Goal: Task Accomplishment & Management: Manage account settings

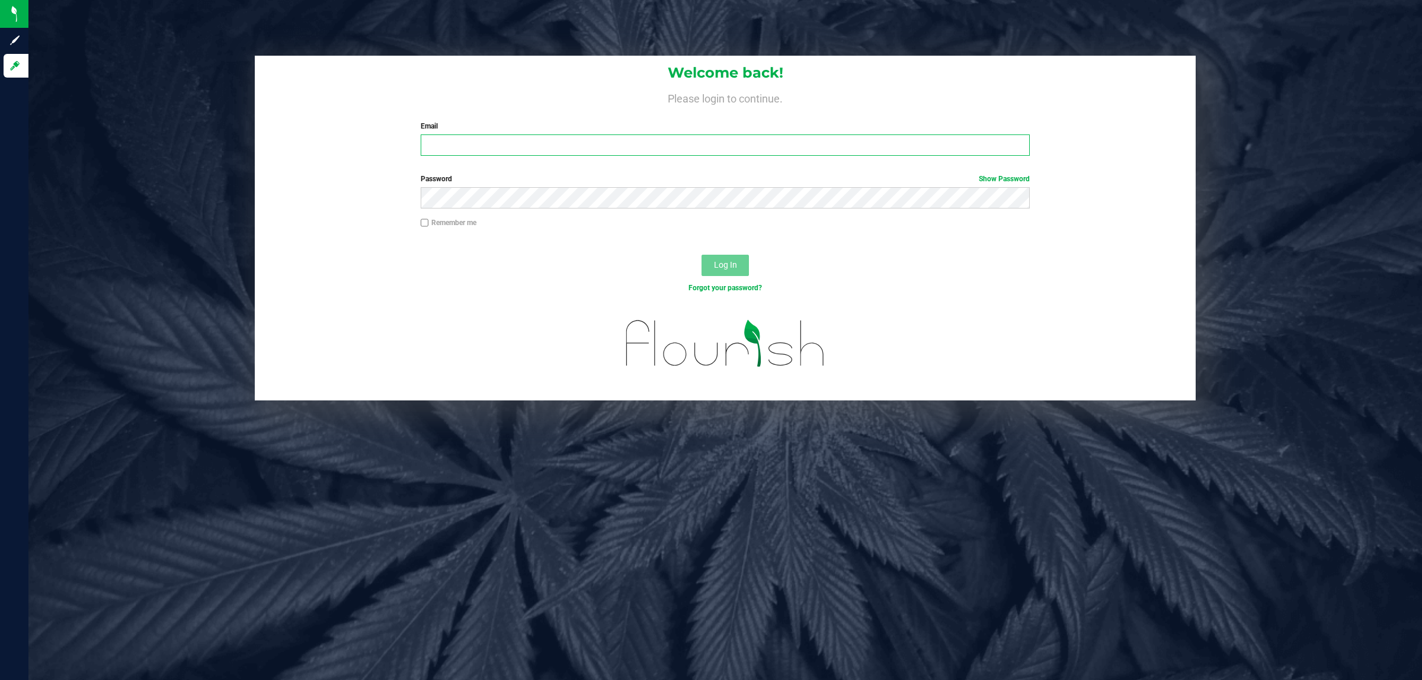
click at [538, 144] on input "Email" at bounding box center [725, 144] width 609 height 21
type input "[EMAIL_ADDRESS][DOMAIN_NAME]"
click at [724, 258] on button "Log In" at bounding box center [724, 265] width 47 height 21
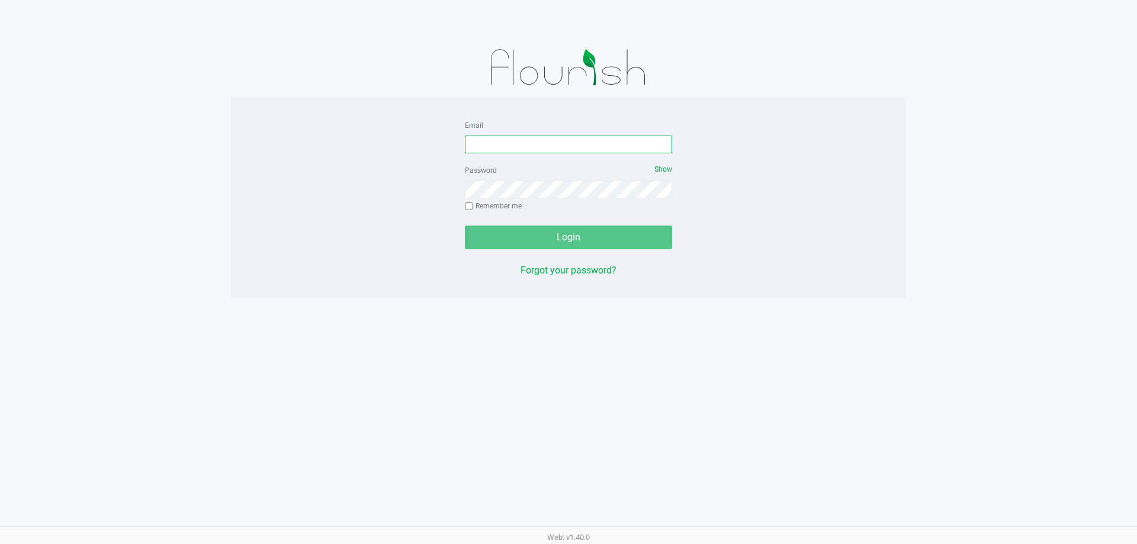
click at [586, 146] on input "Email" at bounding box center [568, 145] width 207 height 18
type input "[EMAIL_ADDRESS][DOMAIN_NAME]"
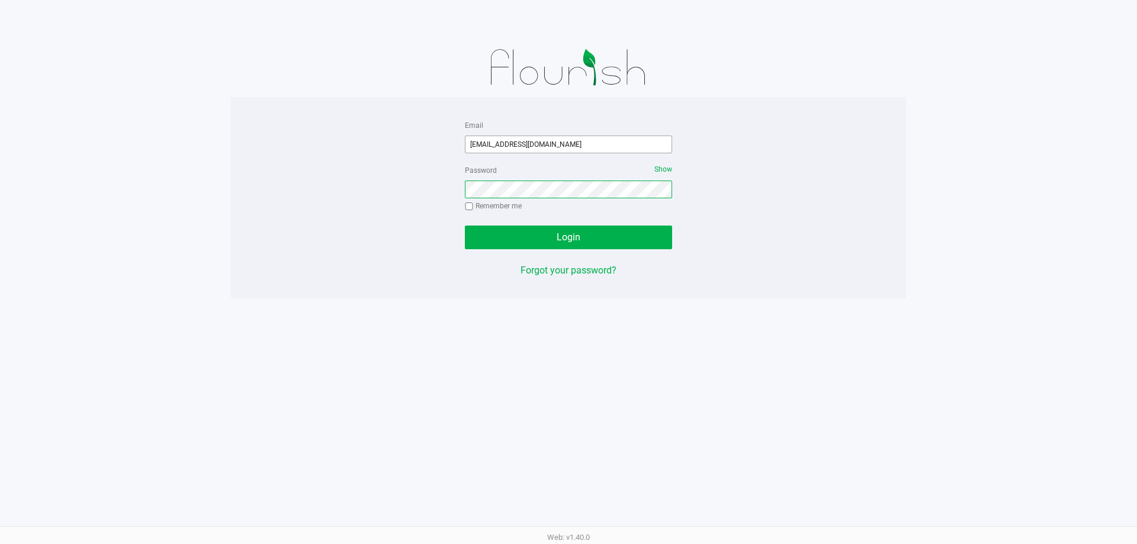
click at [465, 226] on button "Login" at bounding box center [568, 238] width 207 height 24
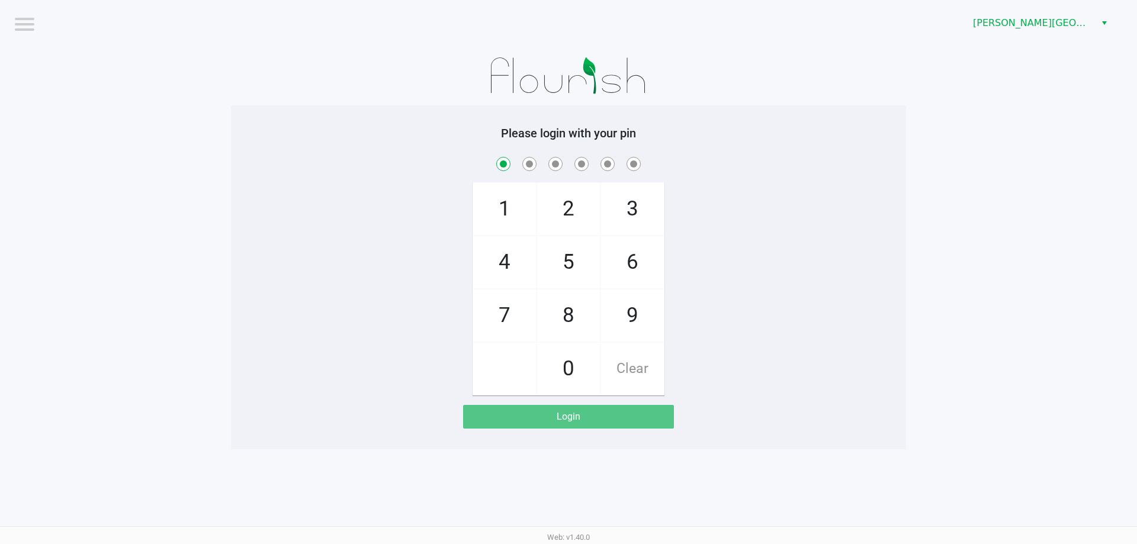
checkbox input "true"
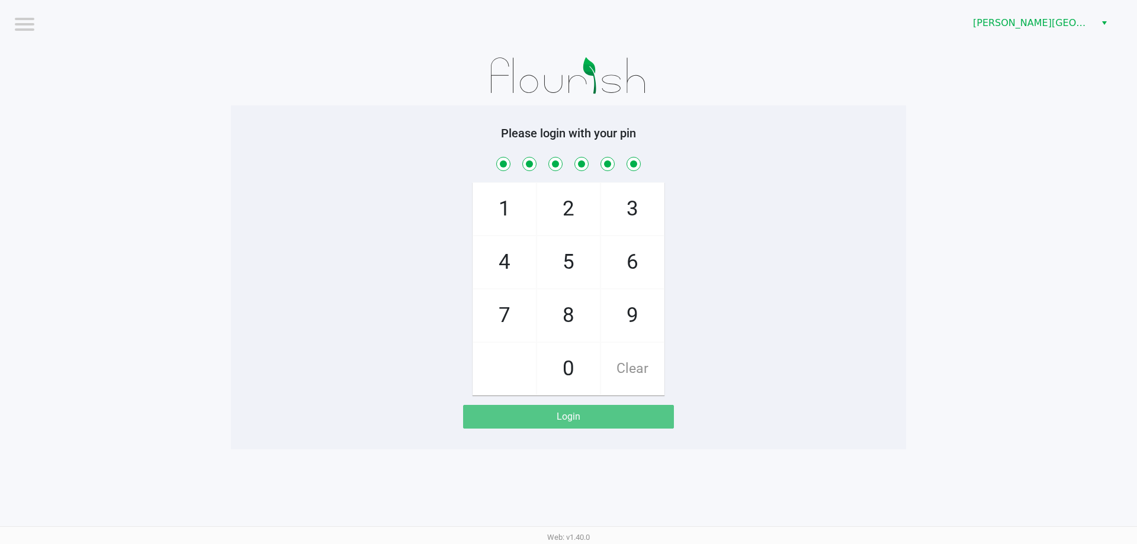
checkbox input "true"
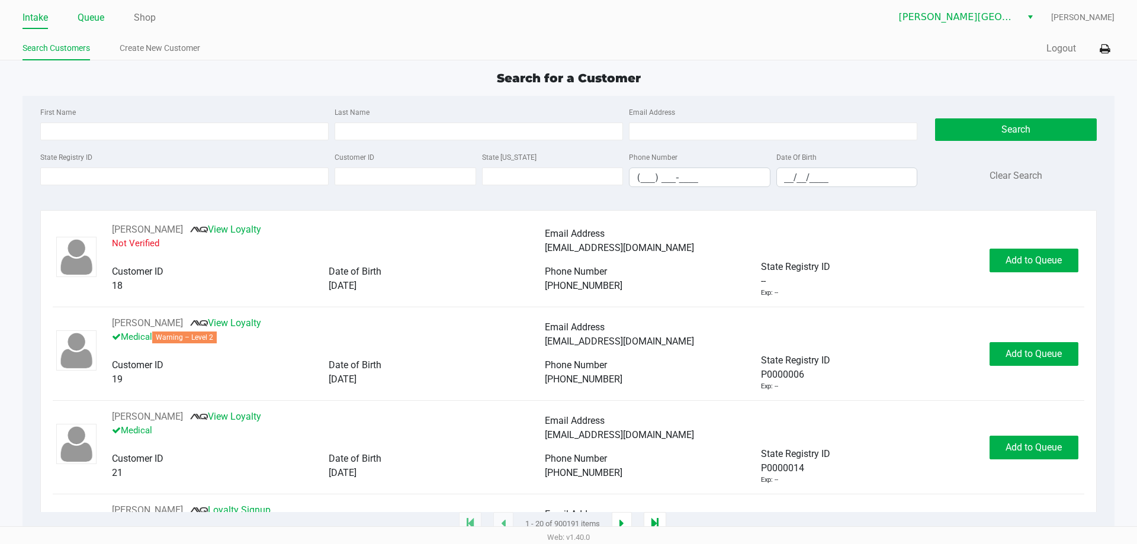
click at [94, 14] on link "Queue" at bounding box center [91, 17] width 27 height 17
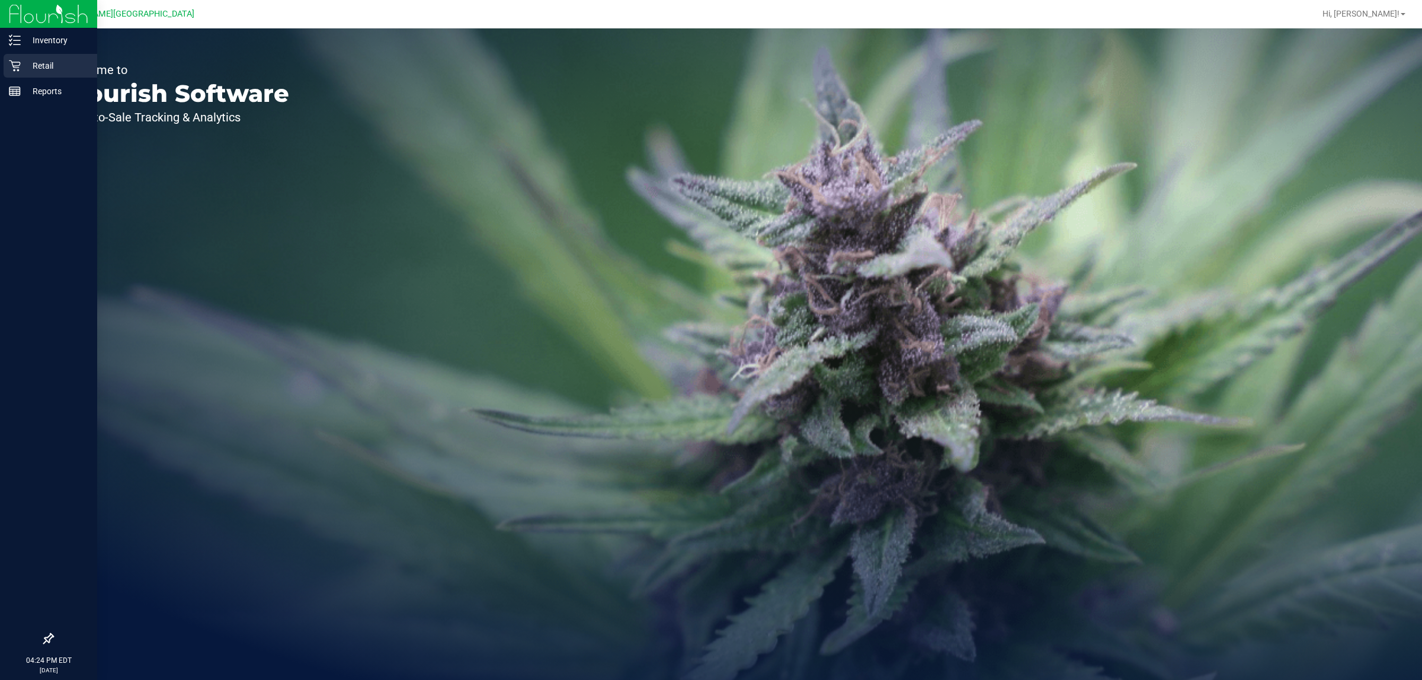
click at [16, 57] on div "Retail" at bounding box center [51, 66] width 94 height 24
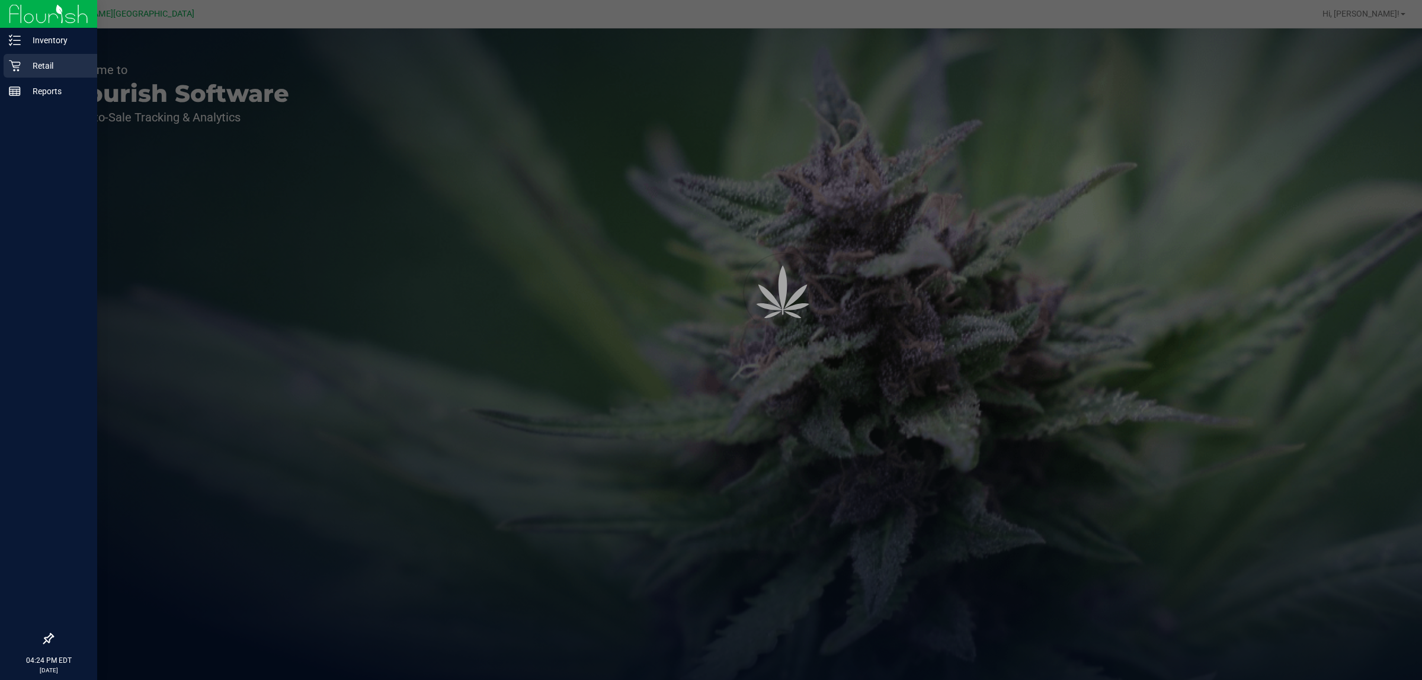
click at [44, 57] on div "Retail" at bounding box center [51, 66] width 94 height 24
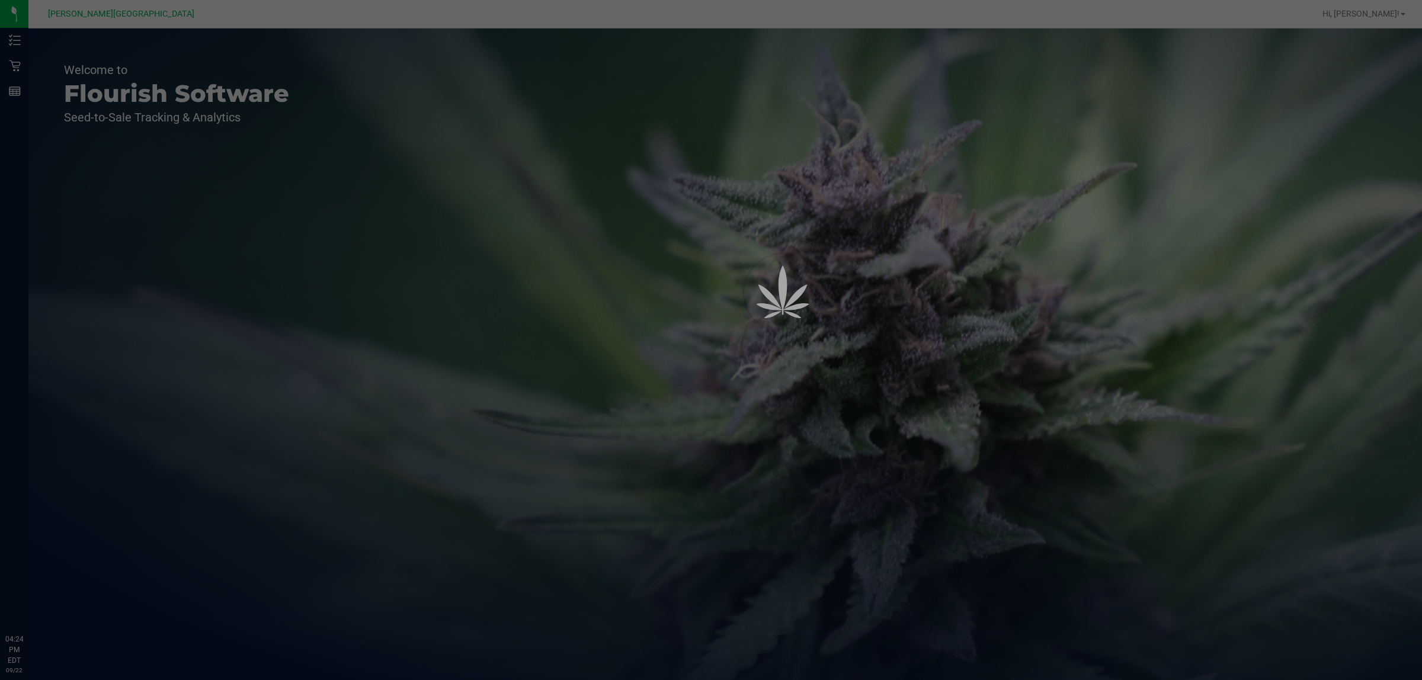
click at [298, 305] on div at bounding box center [711, 340] width 1422 height 680
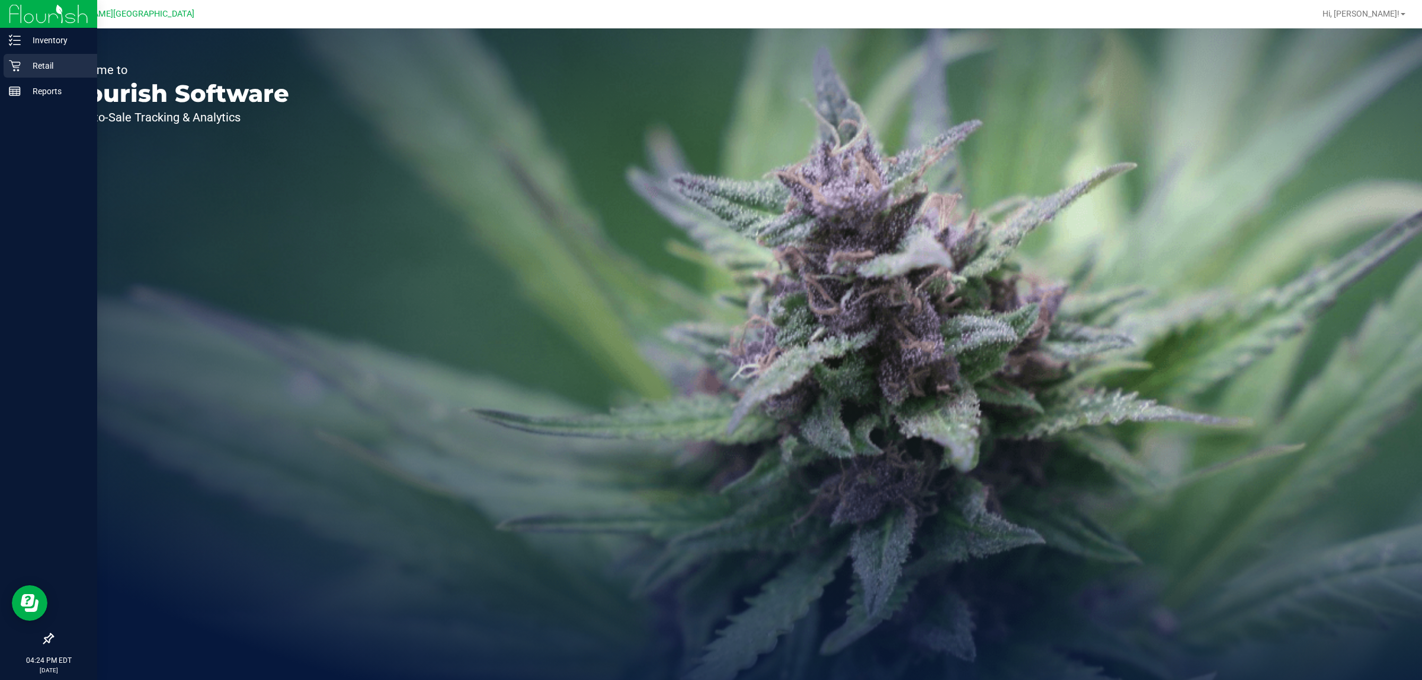
click at [44, 63] on p "Retail" at bounding box center [56, 66] width 71 height 14
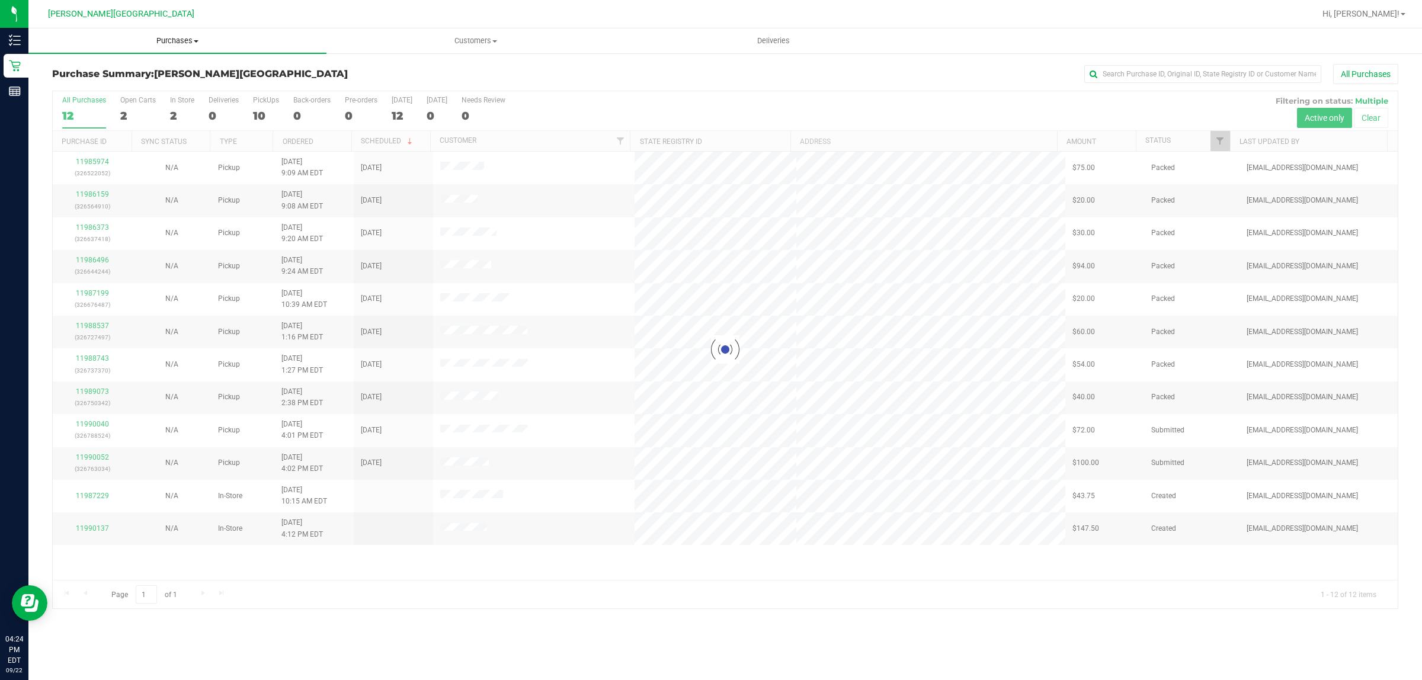
click at [173, 39] on span "Purchases" at bounding box center [177, 41] width 298 height 11
click at [114, 83] on li "Fulfillment" at bounding box center [177, 86] width 298 height 14
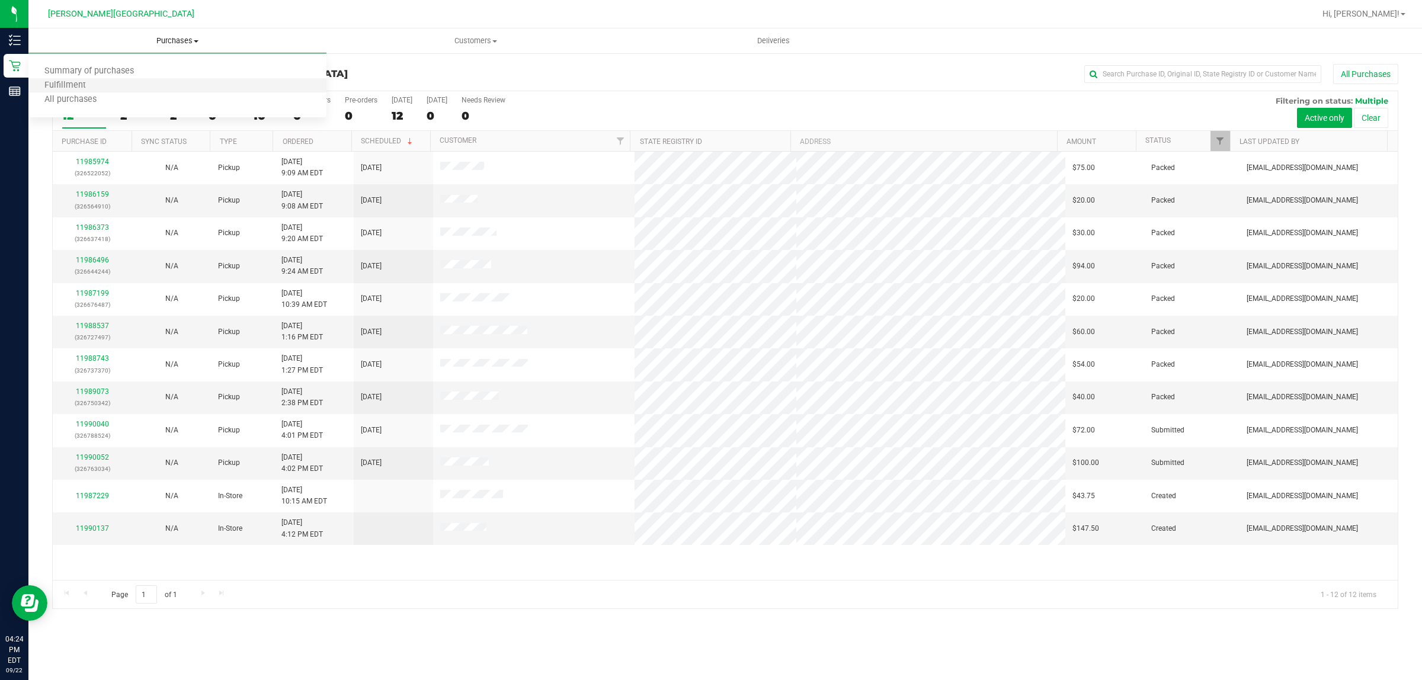
click at [198, 88] on li "Fulfillment" at bounding box center [177, 86] width 298 height 14
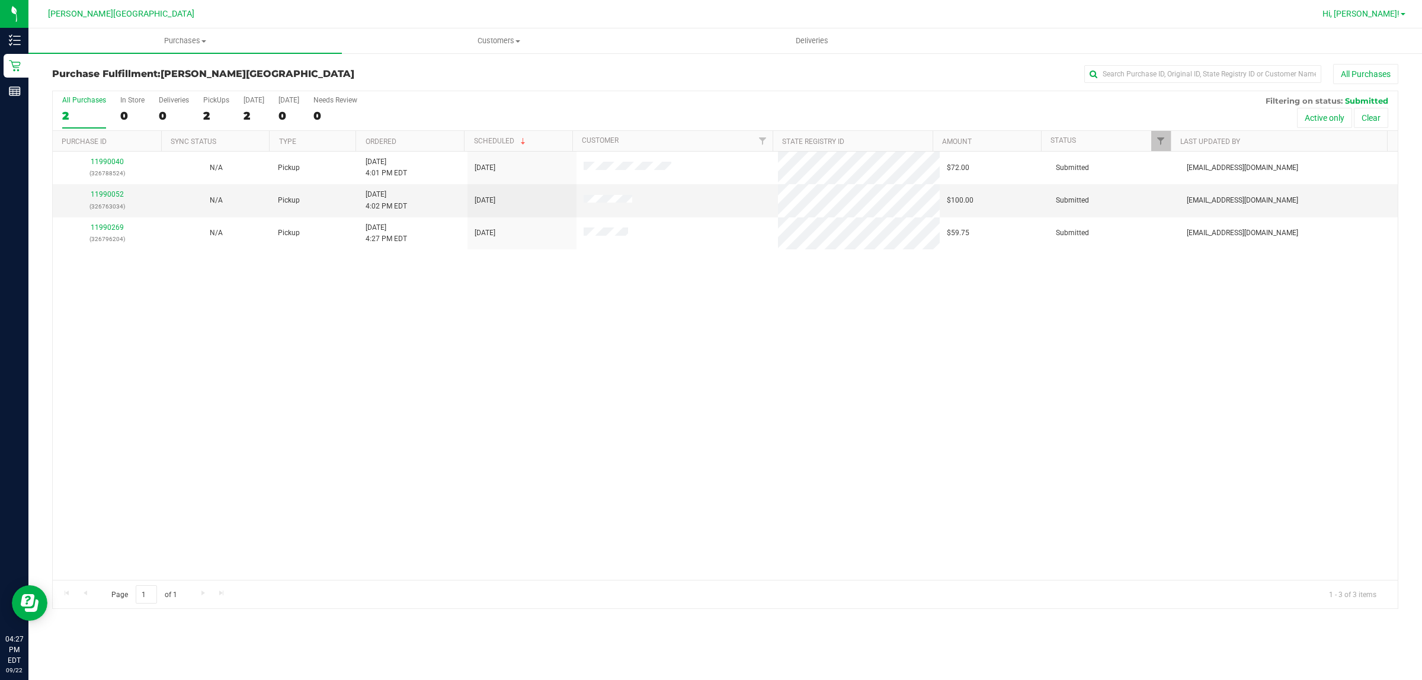
click at [1390, 9] on span "Hi, [PERSON_NAME]!" at bounding box center [1360, 13] width 77 height 9
click at [1365, 100] on span "Sign Out" at bounding box center [1360, 105] width 34 height 12
